Goal: Task Accomplishment & Management: Manage account settings

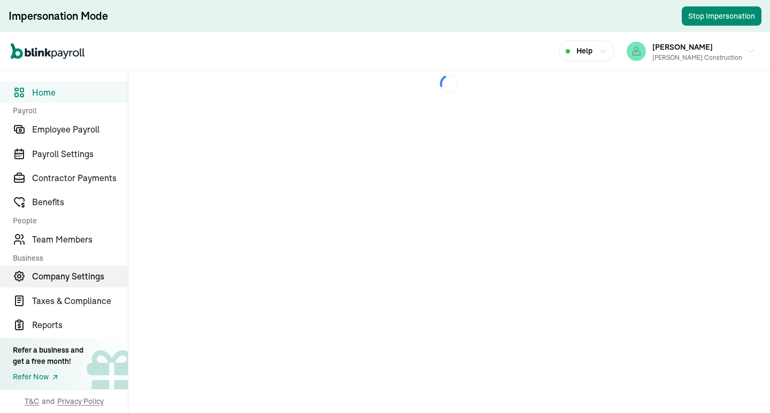
click at [63, 274] on span "Company Settings" at bounding box center [80, 276] width 96 height 13
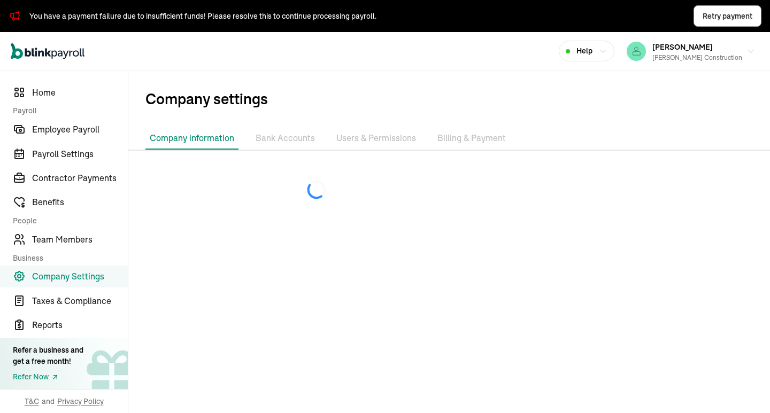
click at [452, 142] on li "Billing & Payment" at bounding box center [471, 138] width 77 height 22
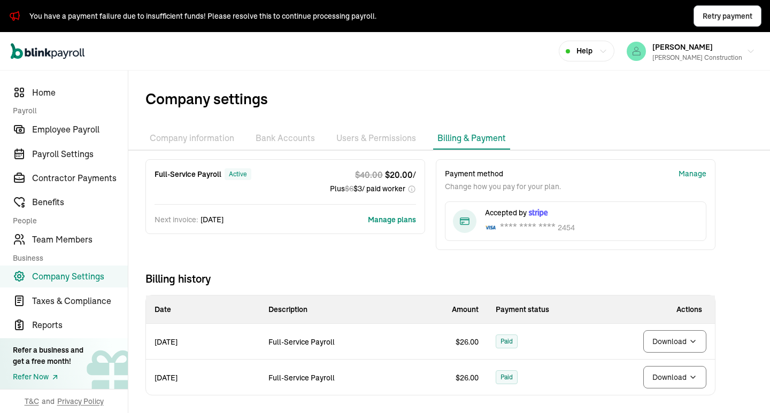
click at [289, 138] on li "Bank Accounts" at bounding box center [285, 138] width 68 height 22
